Goal: Transaction & Acquisition: Book appointment/travel/reservation

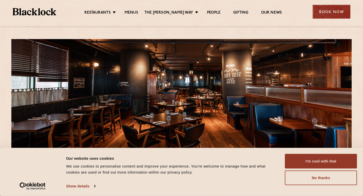
click at [329, 11] on div "Book Now" at bounding box center [332, 12] width 38 height 14
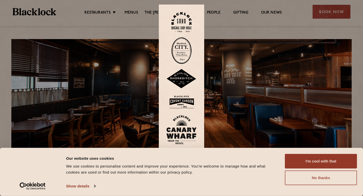
click at [308, 176] on button "No thanks" at bounding box center [321, 178] width 72 height 15
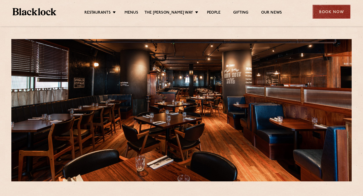
click at [329, 16] on div "Book Now" at bounding box center [332, 12] width 38 height 14
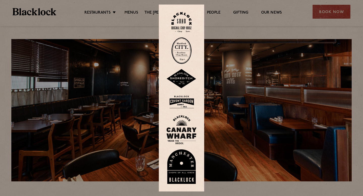
click at [292, 63] on div at bounding box center [181, 98] width 363 height 196
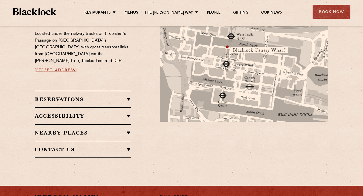
scroll to position [291, 0]
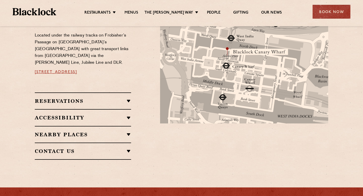
click at [128, 98] on h2 "Reservations" at bounding box center [83, 101] width 97 height 6
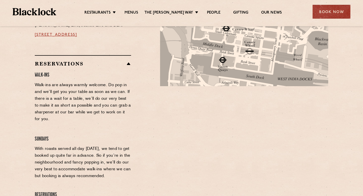
scroll to position [328, 0]
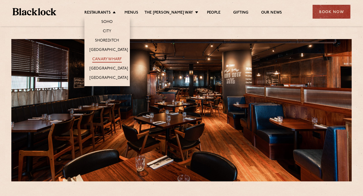
click at [121, 58] on link "Canary Wharf" at bounding box center [107, 60] width 30 height 6
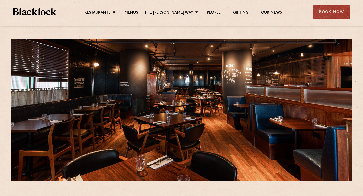
click at [321, 11] on div "Book Now" at bounding box center [332, 12] width 38 height 14
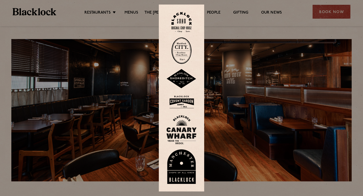
click at [186, 56] on img at bounding box center [182, 50] width 20 height 27
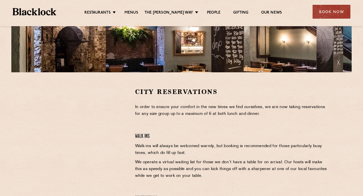
scroll to position [141, 0]
